Goal: Navigation & Orientation: Find specific page/section

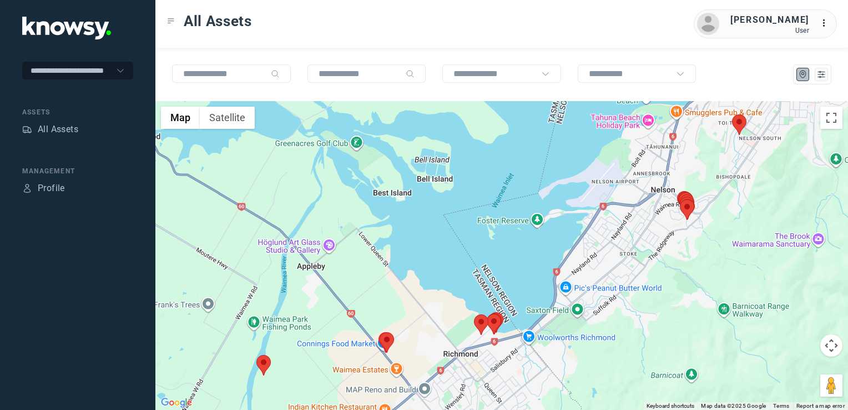
click at [388, 343] on img at bounding box center [387, 342] width 14 height 21
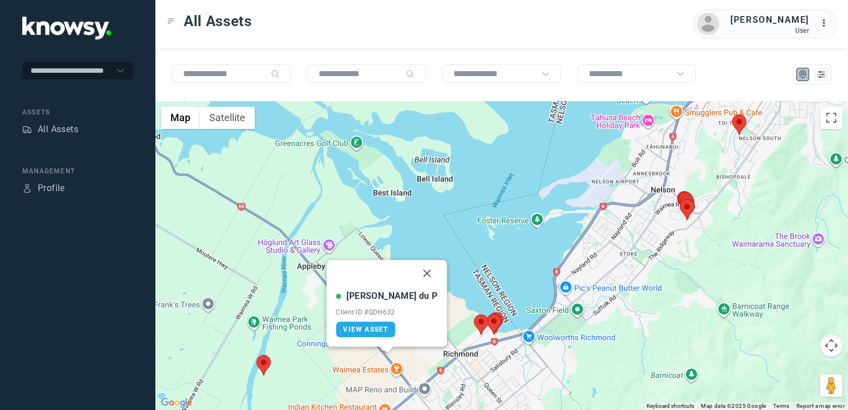
drag, startPoint x: 404, startPoint y: 270, endPoint x: 407, endPoint y: 309, distance: 38.4
click at [414, 275] on button "Close" at bounding box center [427, 273] width 27 height 27
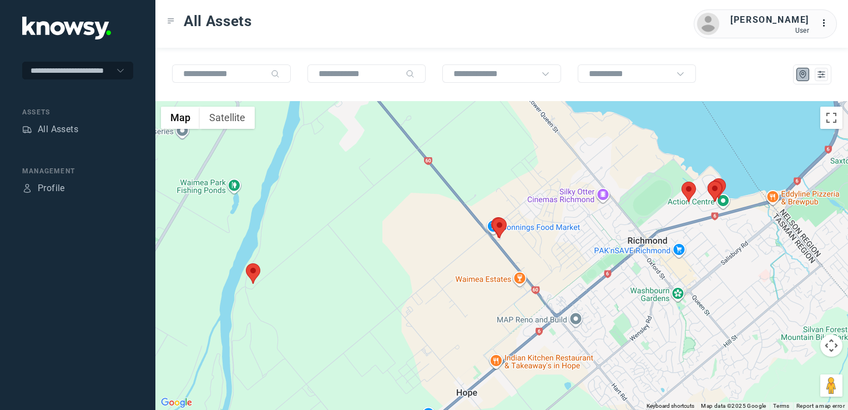
click at [250, 270] on img at bounding box center [253, 273] width 14 height 21
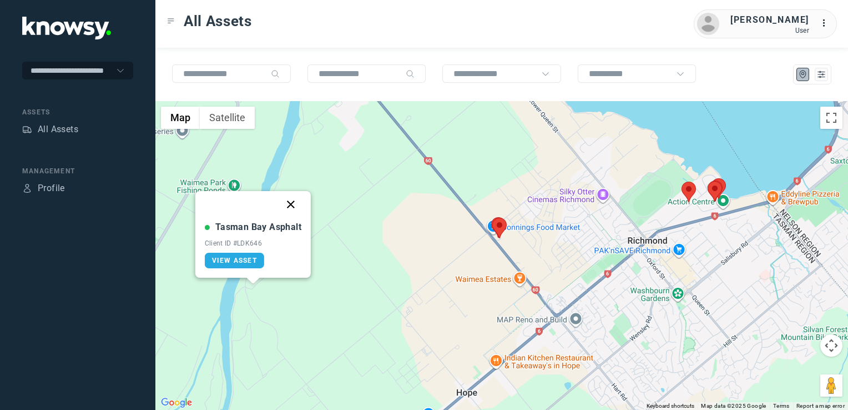
click at [290, 203] on button "Close" at bounding box center [290, 204] width 27 height 27
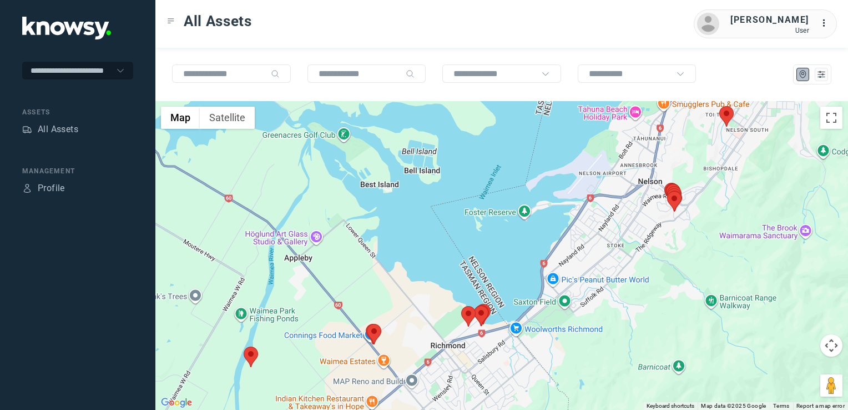
drag, startPoint x: 622, startPoint y: 307, endPoint x: 577, endPoint y: 315, distance: 45.0
click at [595, 317] on div "To navigate, press the arrow keys." at bounding box center [501, 255] width 693 height 309
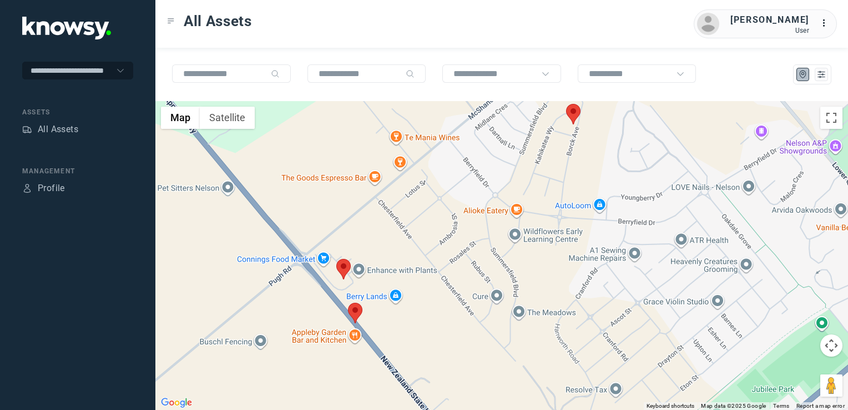
click at [357, 315] on img at bounding box center [355, 312] width 14 height 21
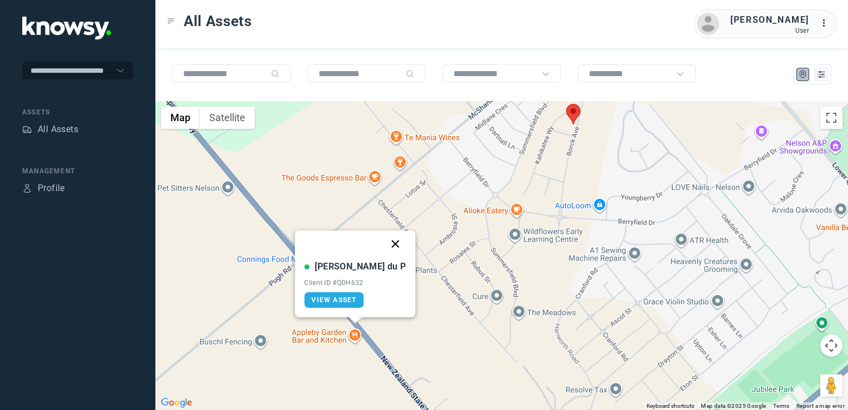
click at [382, 241] on button "Close" at bounding box center [395, 243] width 27 height 27
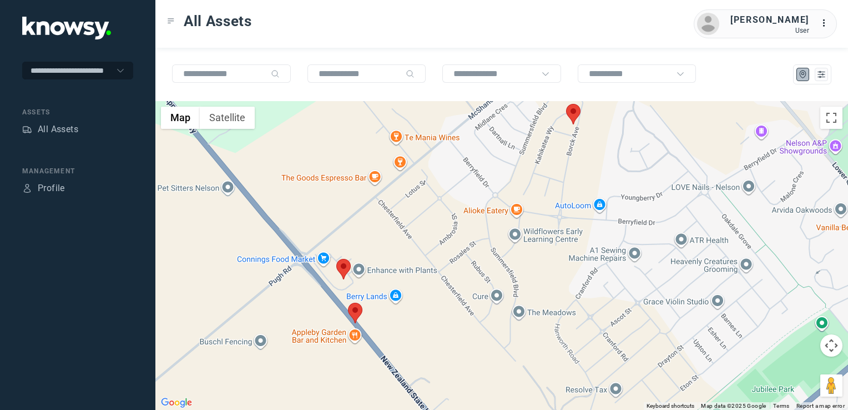
click at [343, 265] on img at bounding box center [343, 269] width 14 height 21
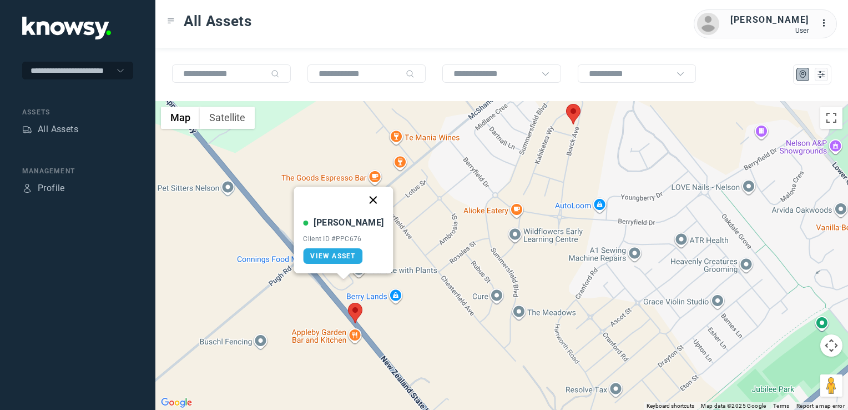
click at [363, 199] on button "Close" at bounding box center [373, 199] width 27 height 27
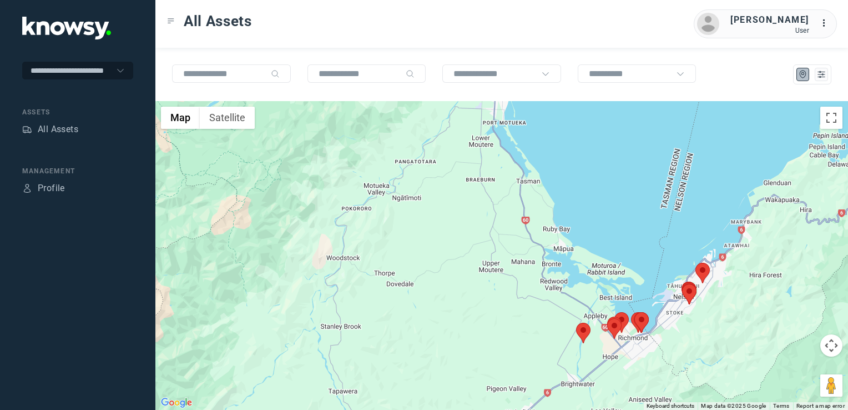
drag, startPoint x: 602, startPoint y: 347, endPoint x: 593, endPoint y: 354, distance: 11.1
click at [595, 350] on div "To navigate, press the arrow keys." at bounding box center [501, 255] width 693 height 309
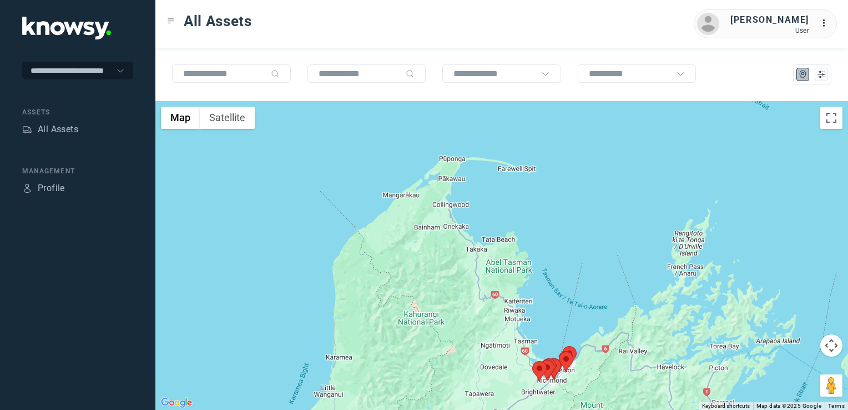
drag, startPoint x: 626, startPoint y: 341, endPoint x: 626, endPoint y: 322, distance: 18.3
click at [626, 322] on div at bounding box center [501, 255] width 693 height 309
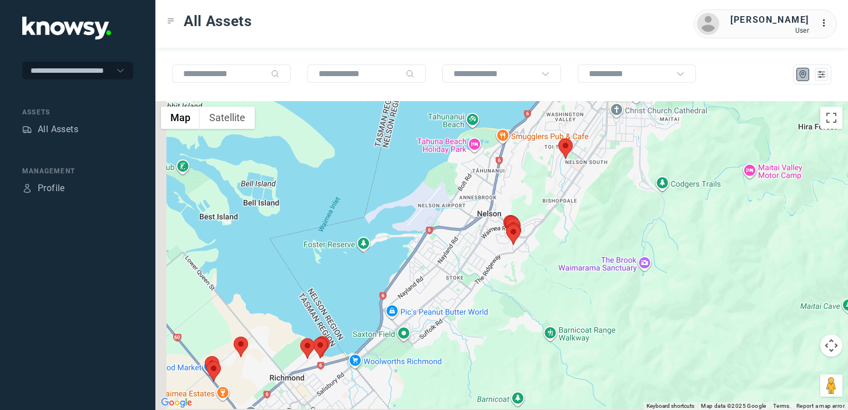
drag, startPoint x: 653, startPoint y: 307, endPoint x: 694, endPoint y: 286, distance: 45.4
click at [681, 293] on div at bounding box center [501, 255] width 693 height 309
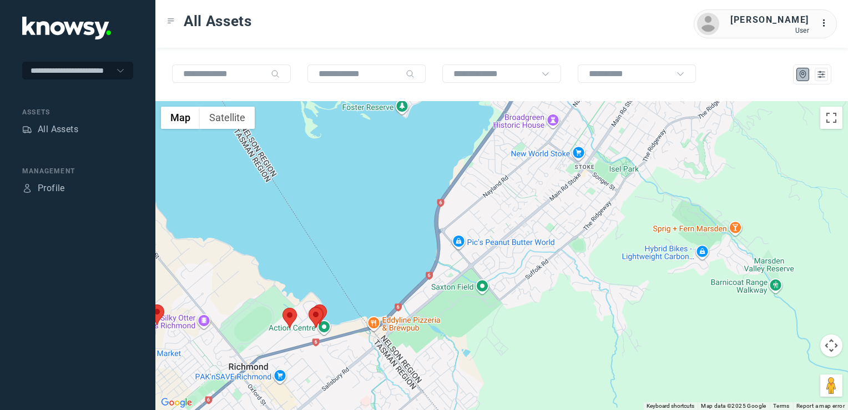
drag, startPoint x: 446, startPoint y: 311, endPoint x: 562, endPoint y: 276, distance: 121.8
click at [537, 276] on div at bounding box center [501, 255] width 693 height 309
